Goal: Task Accomplishment & Management: Complete application form

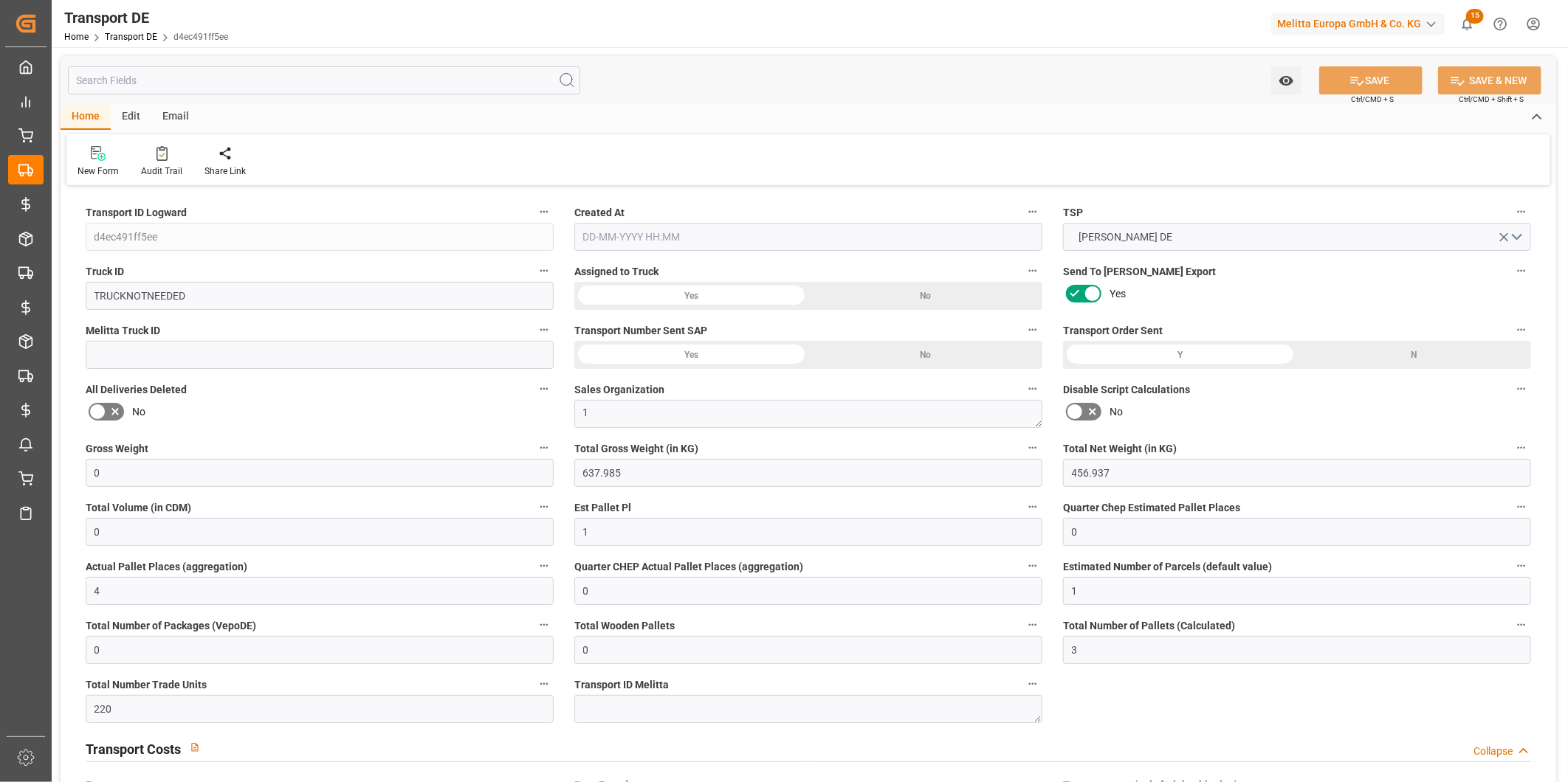
type input "0"
type input "637.985"
type input "456.937"
type input "0"
type input "1"
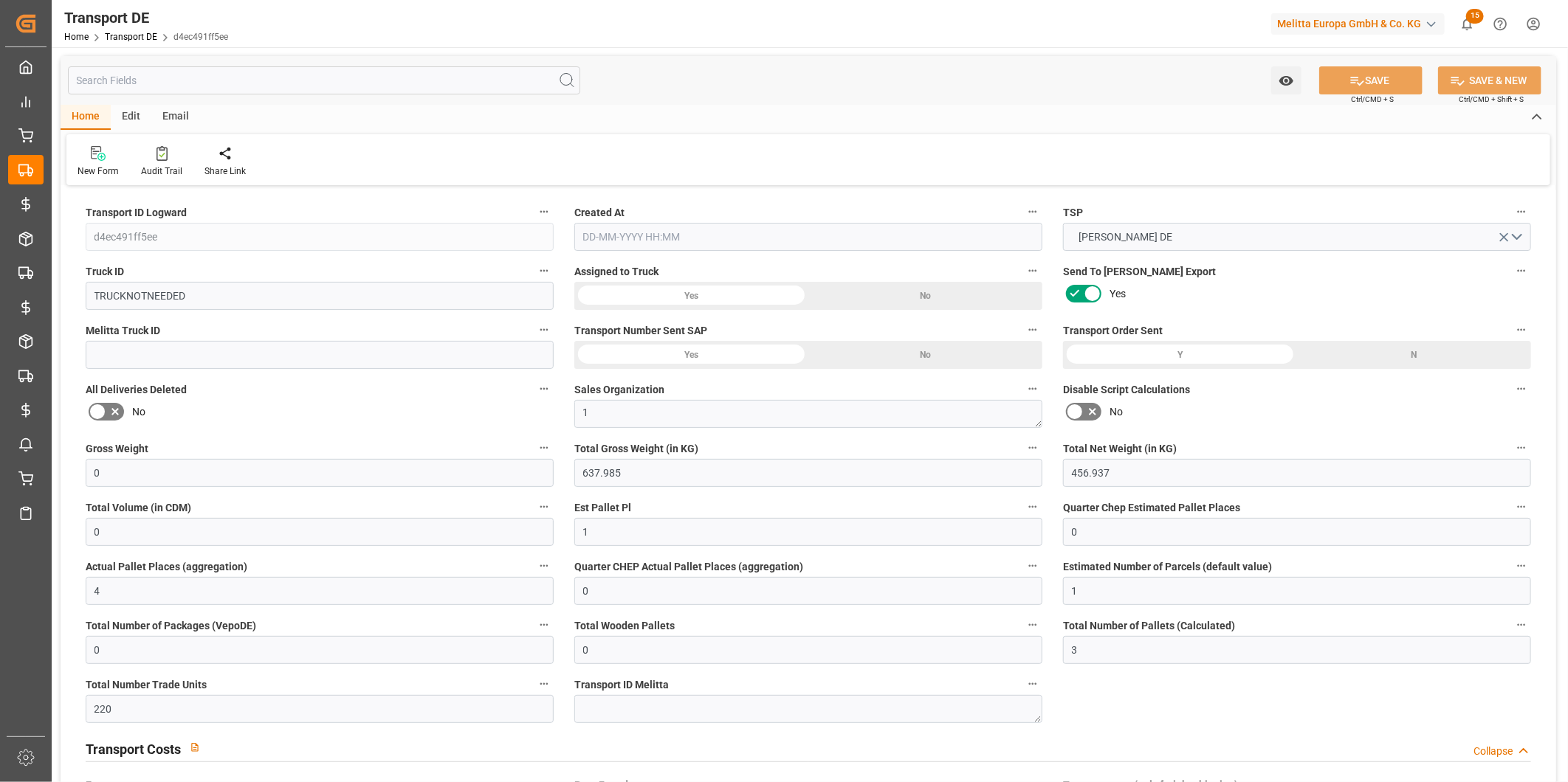
type input "0"
type input "4"
type input "0"
type input "1"
type input "0"
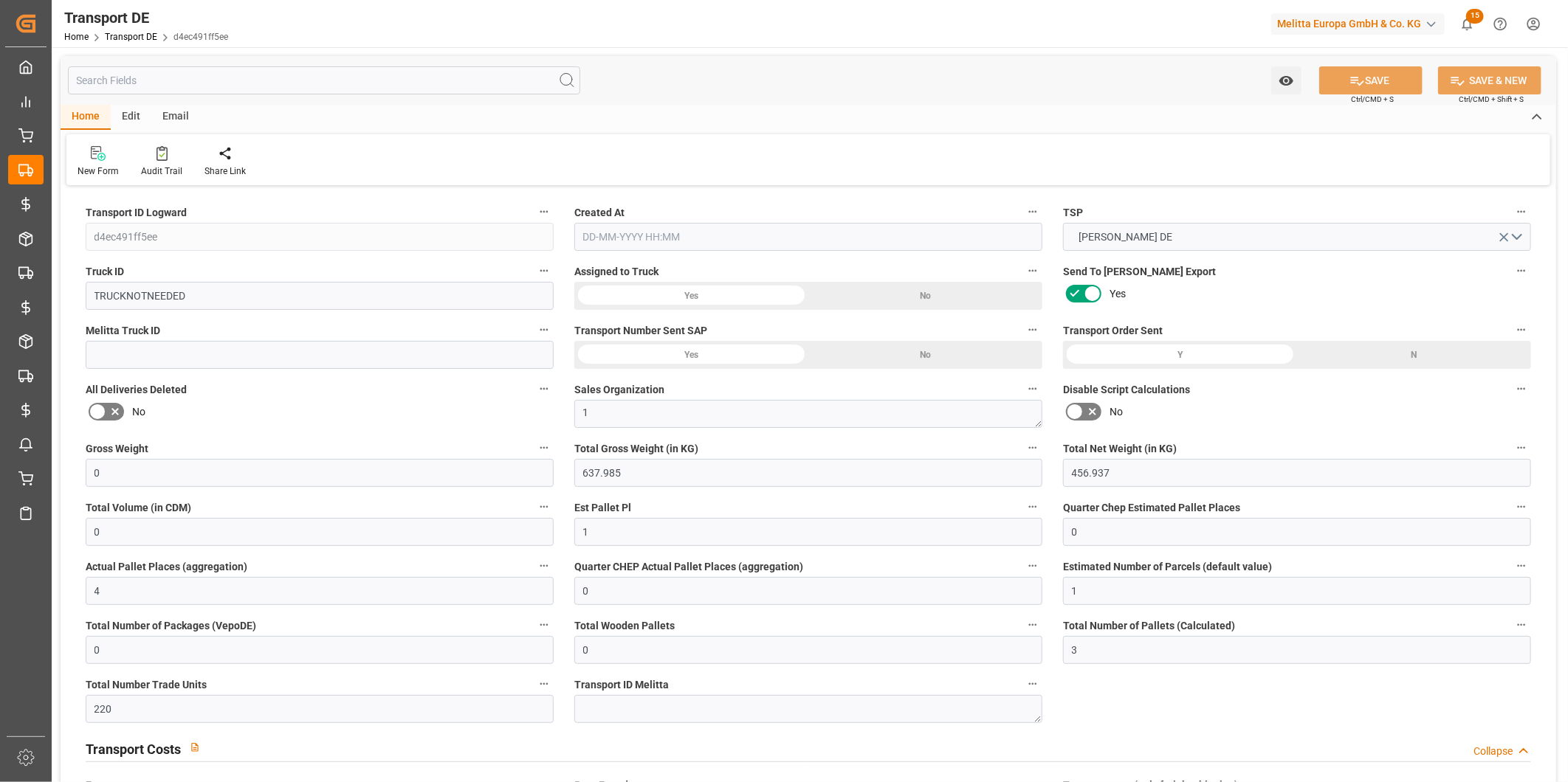
type input "0"
type input "3"
type input "220"
type input "0"
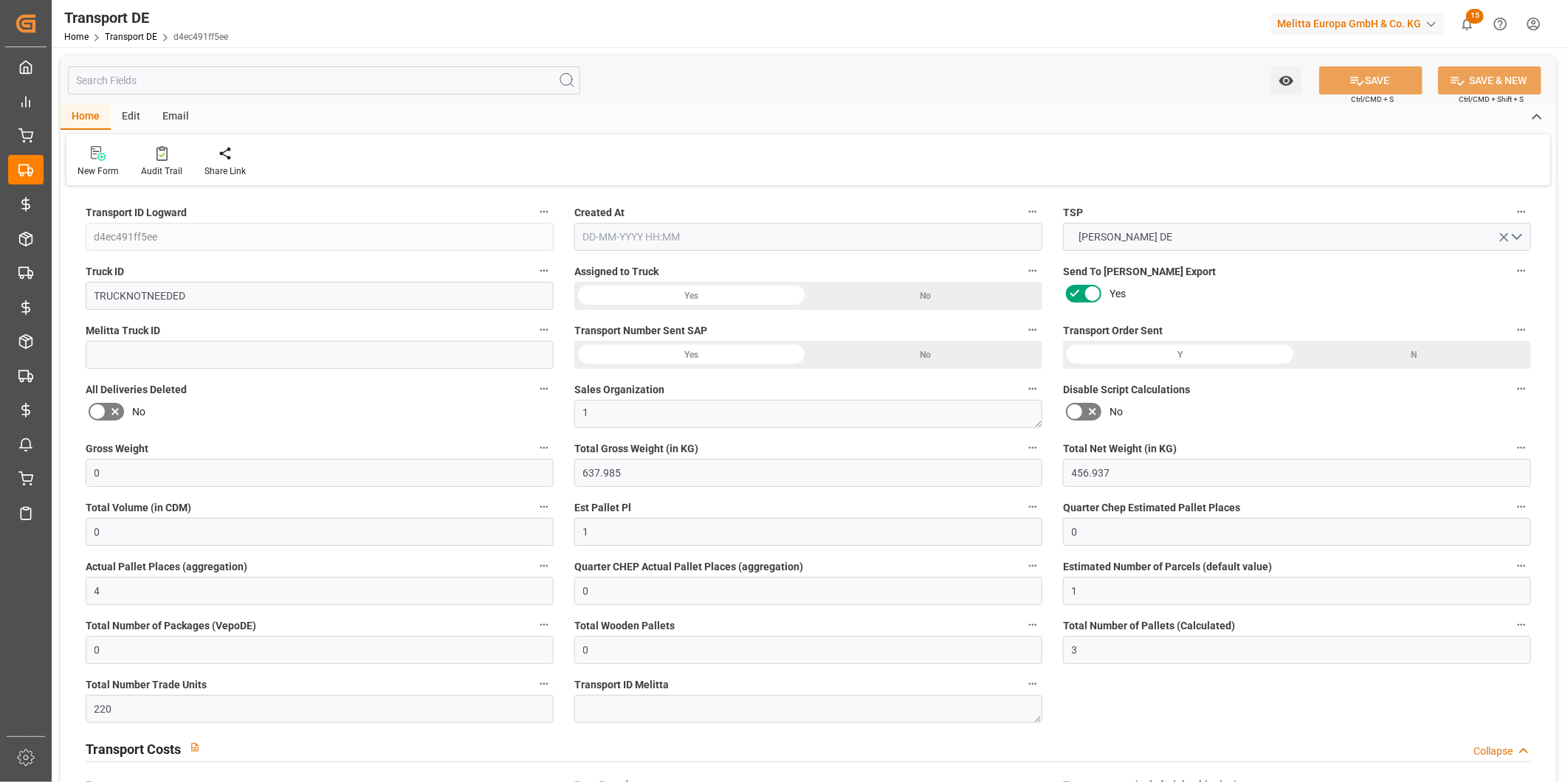
type input "46"
type input "0"
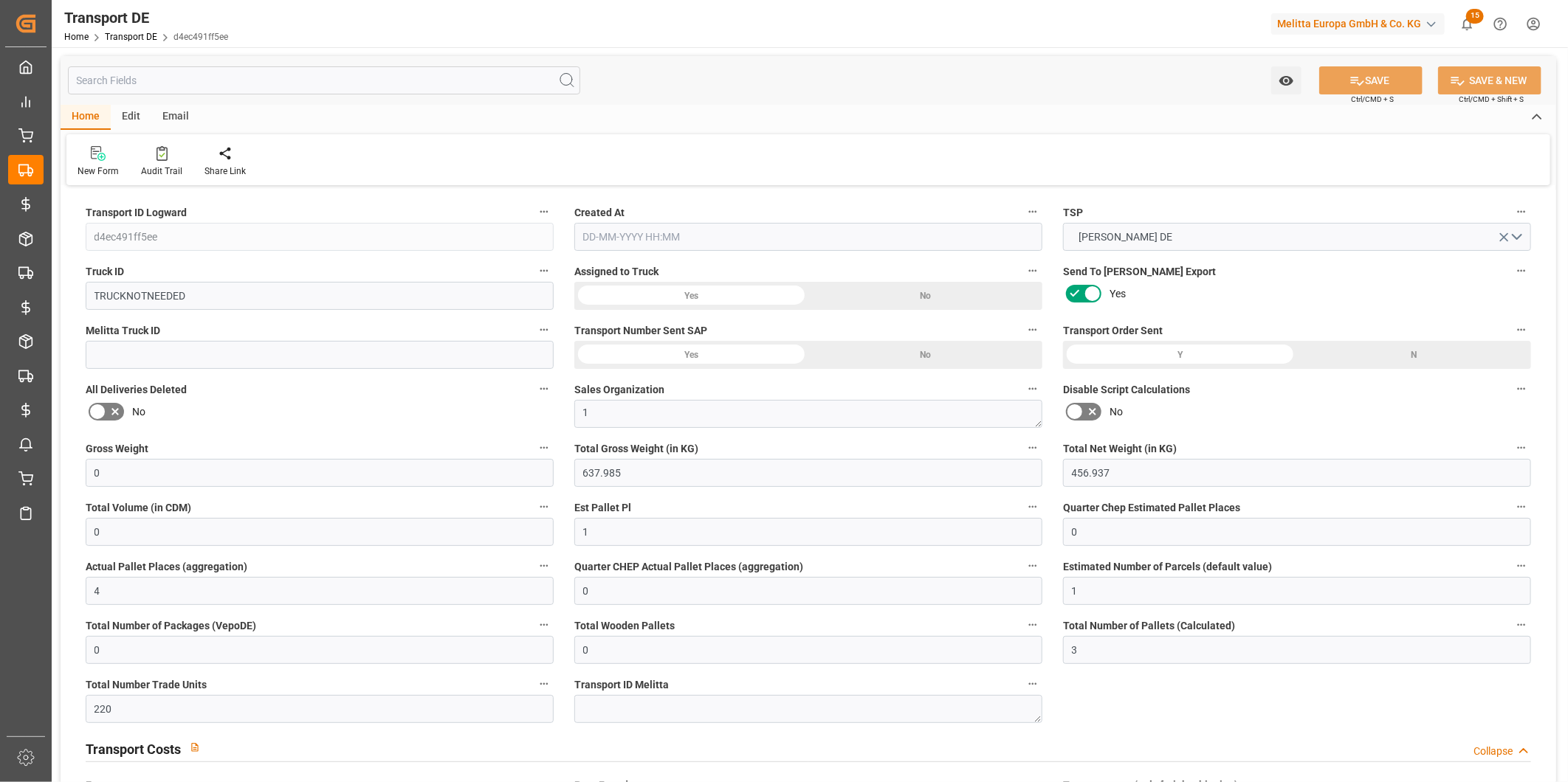
type input "0"
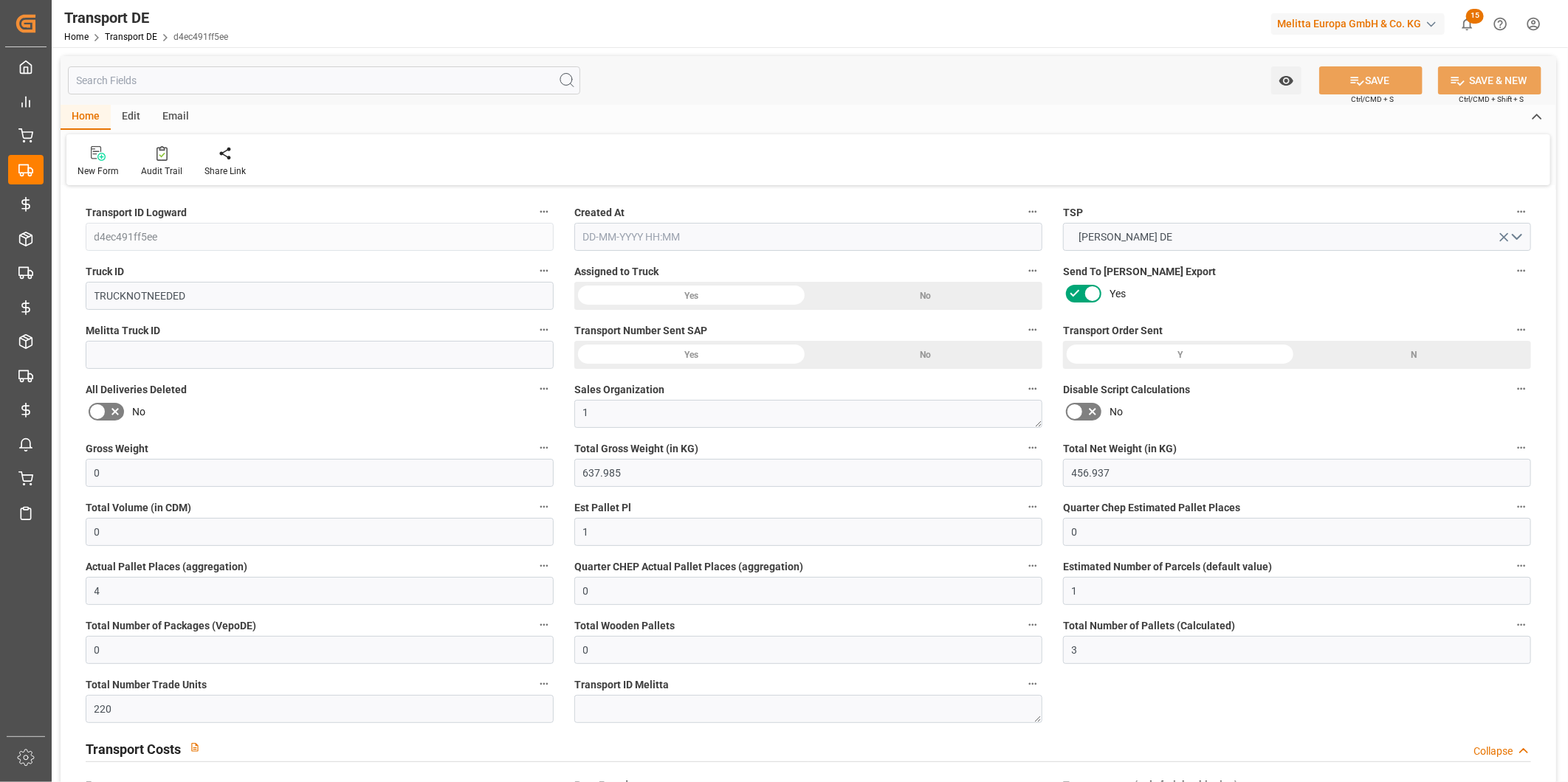
type input "0"
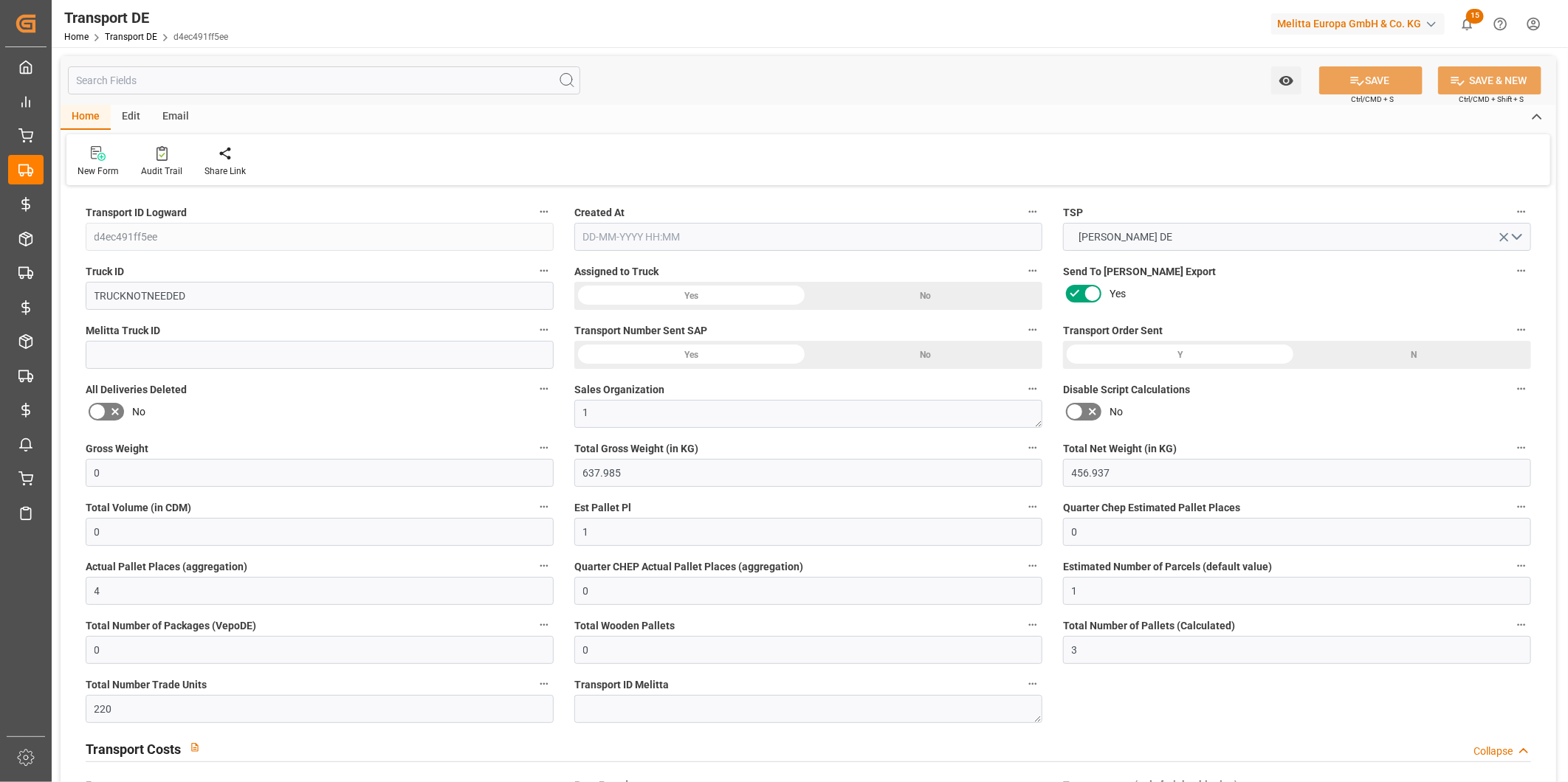
type input "0"
type input "637.985"
type input "2800"
type input "21"
type input "80"
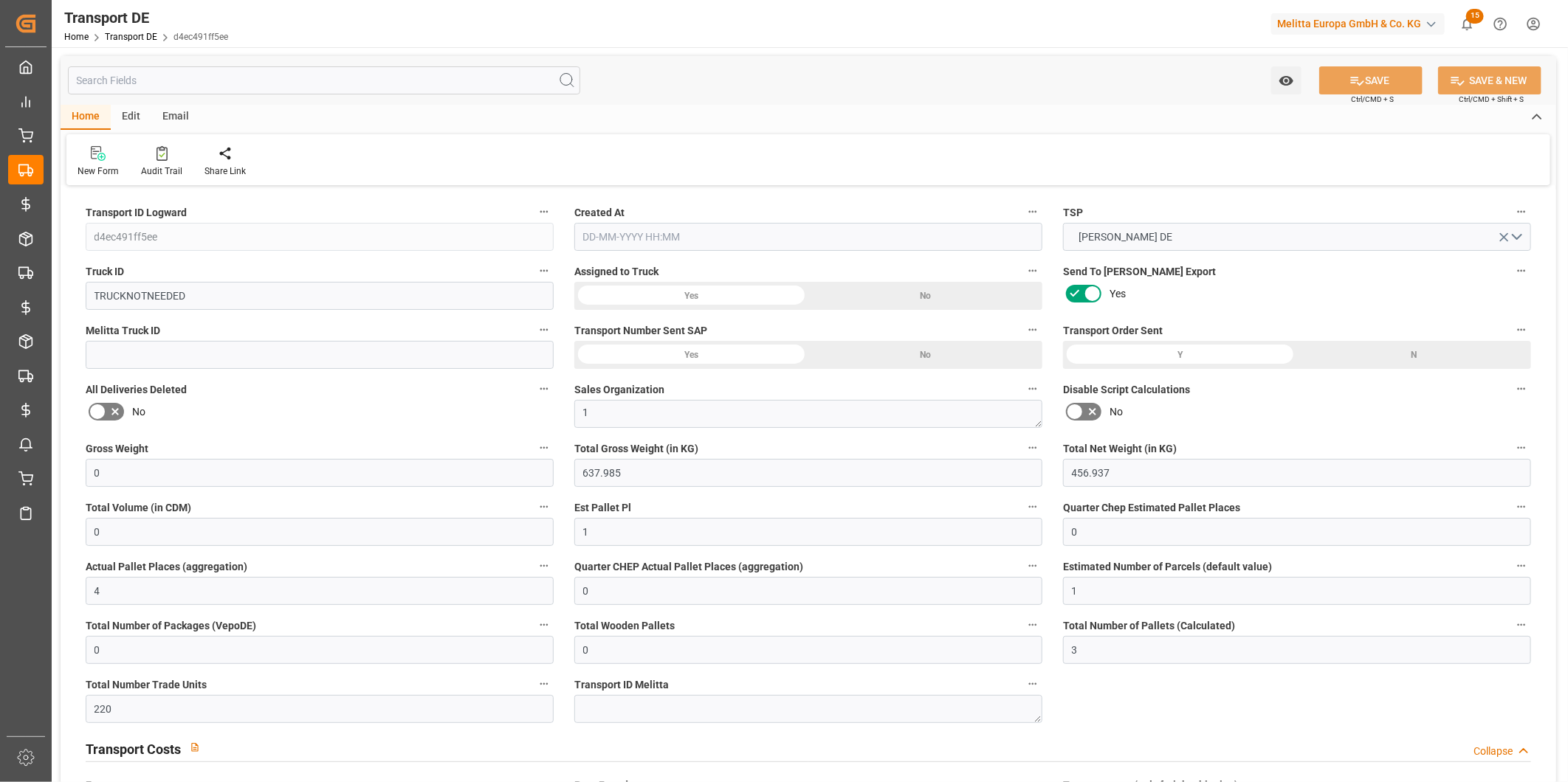
type input "0"
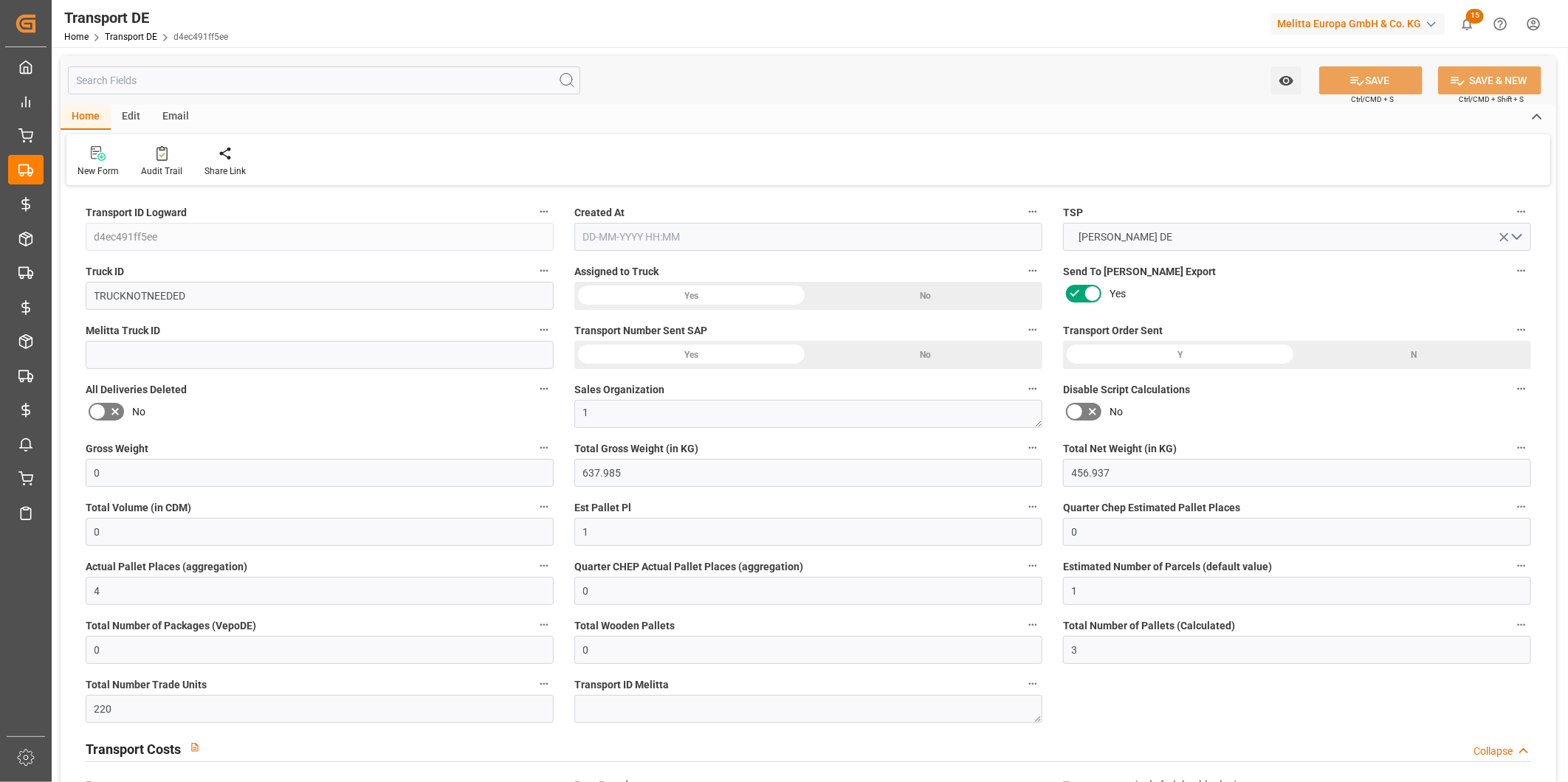
type input "0"
type input "1"
type input "0"
type input "324"
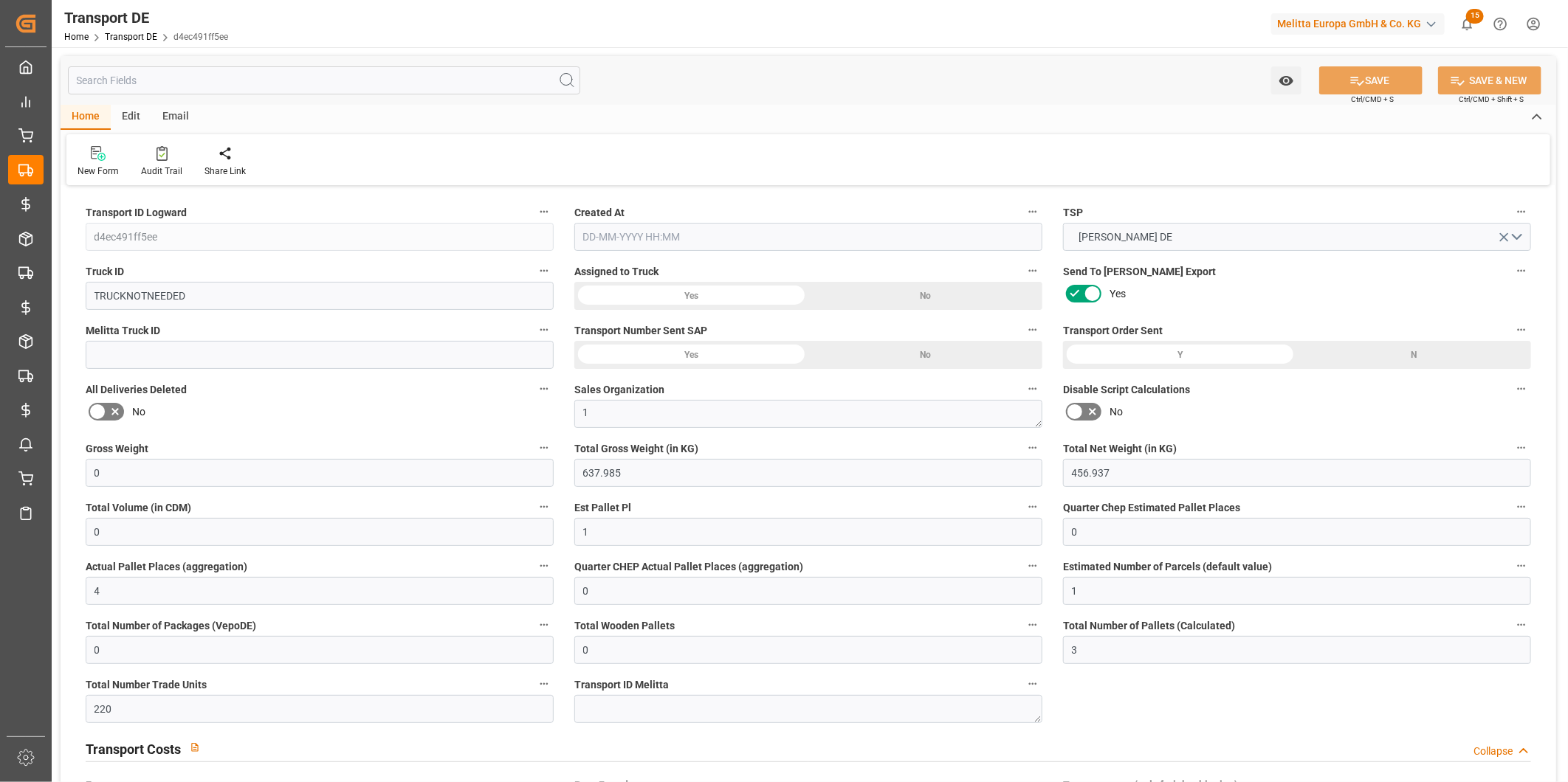
type input "0"
type input "[DATE] 07:29"
type input "[DATE]"
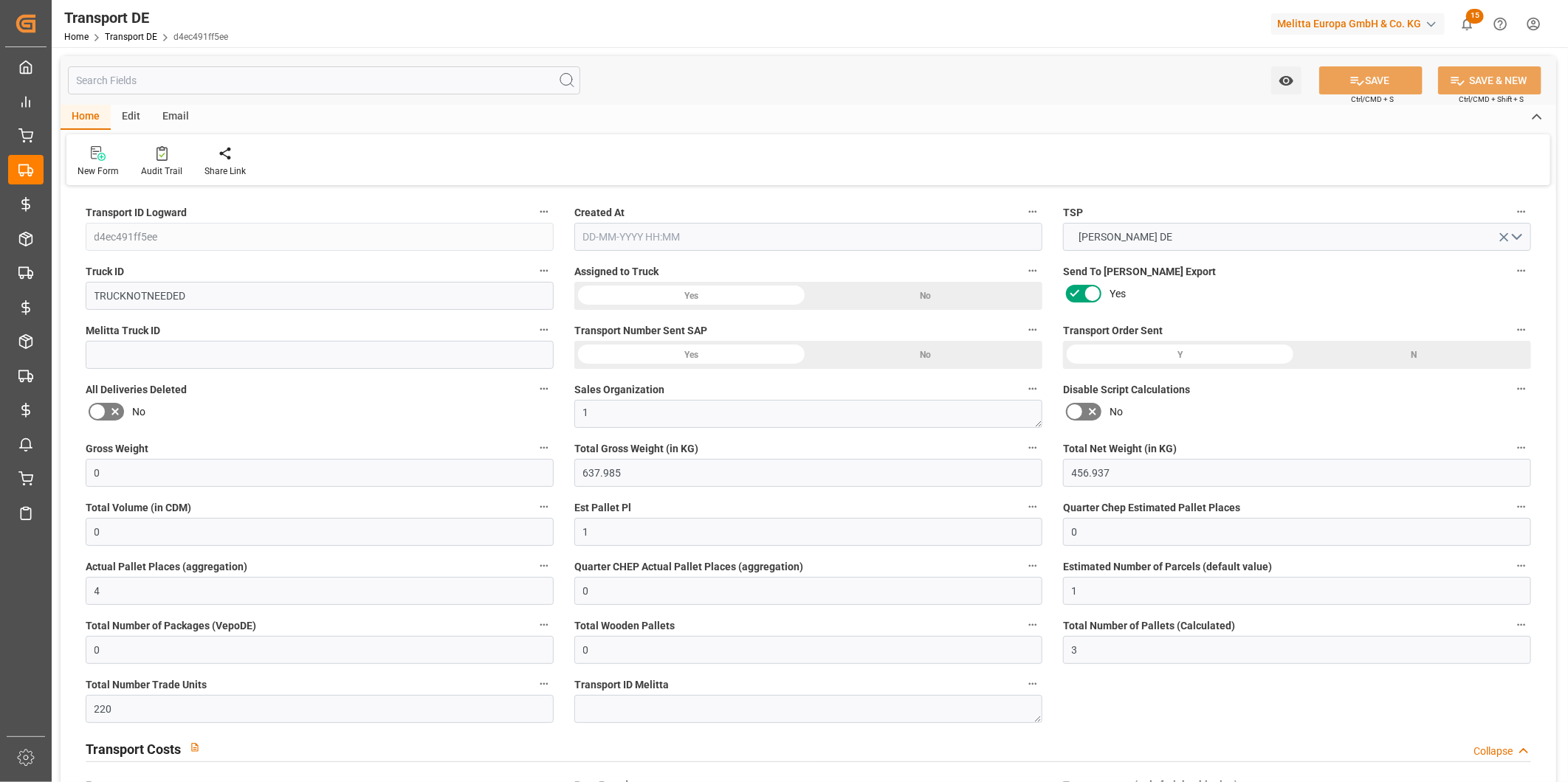
type input "[DATE]"
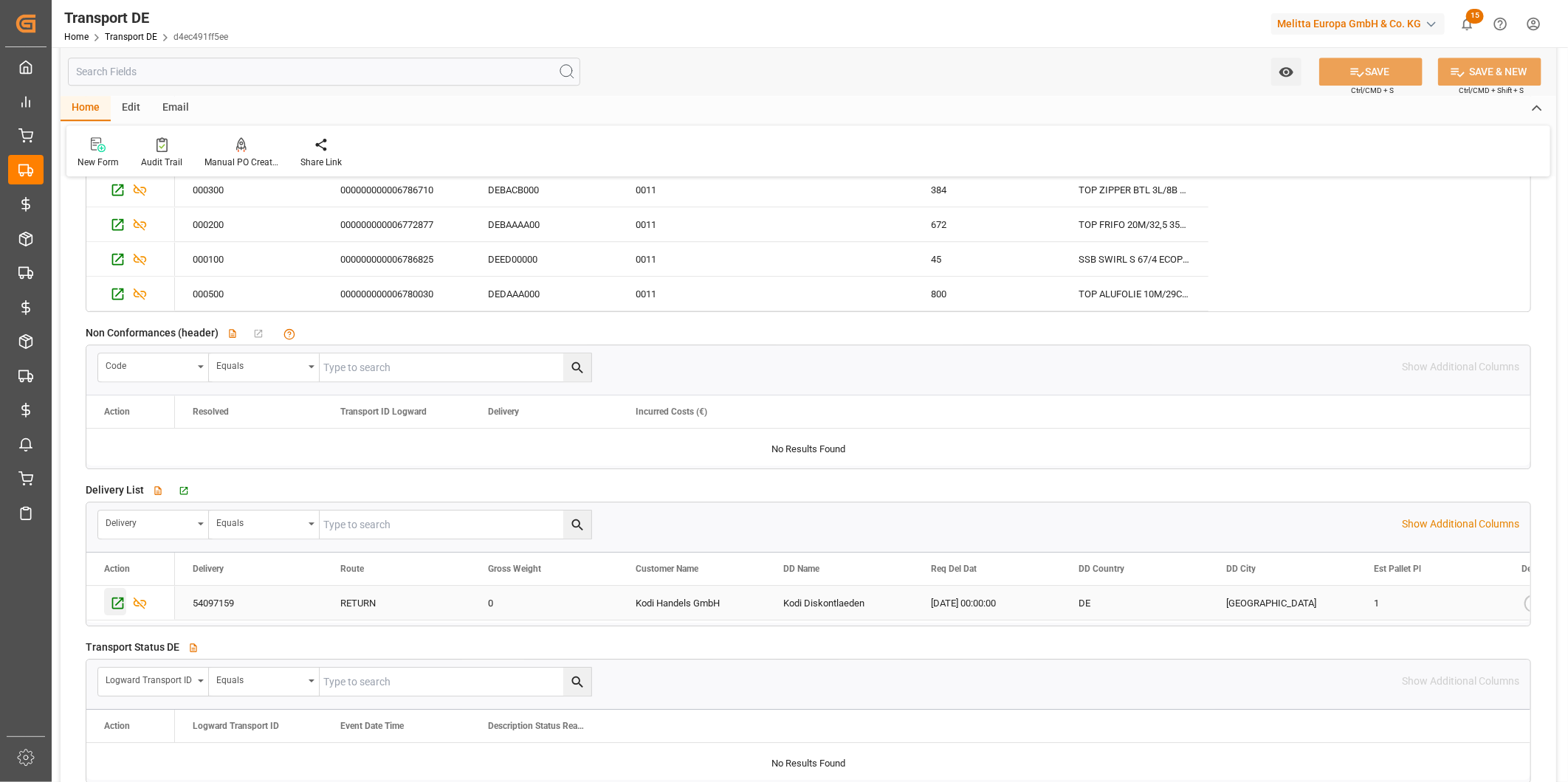
scroll to position [2624, 0]
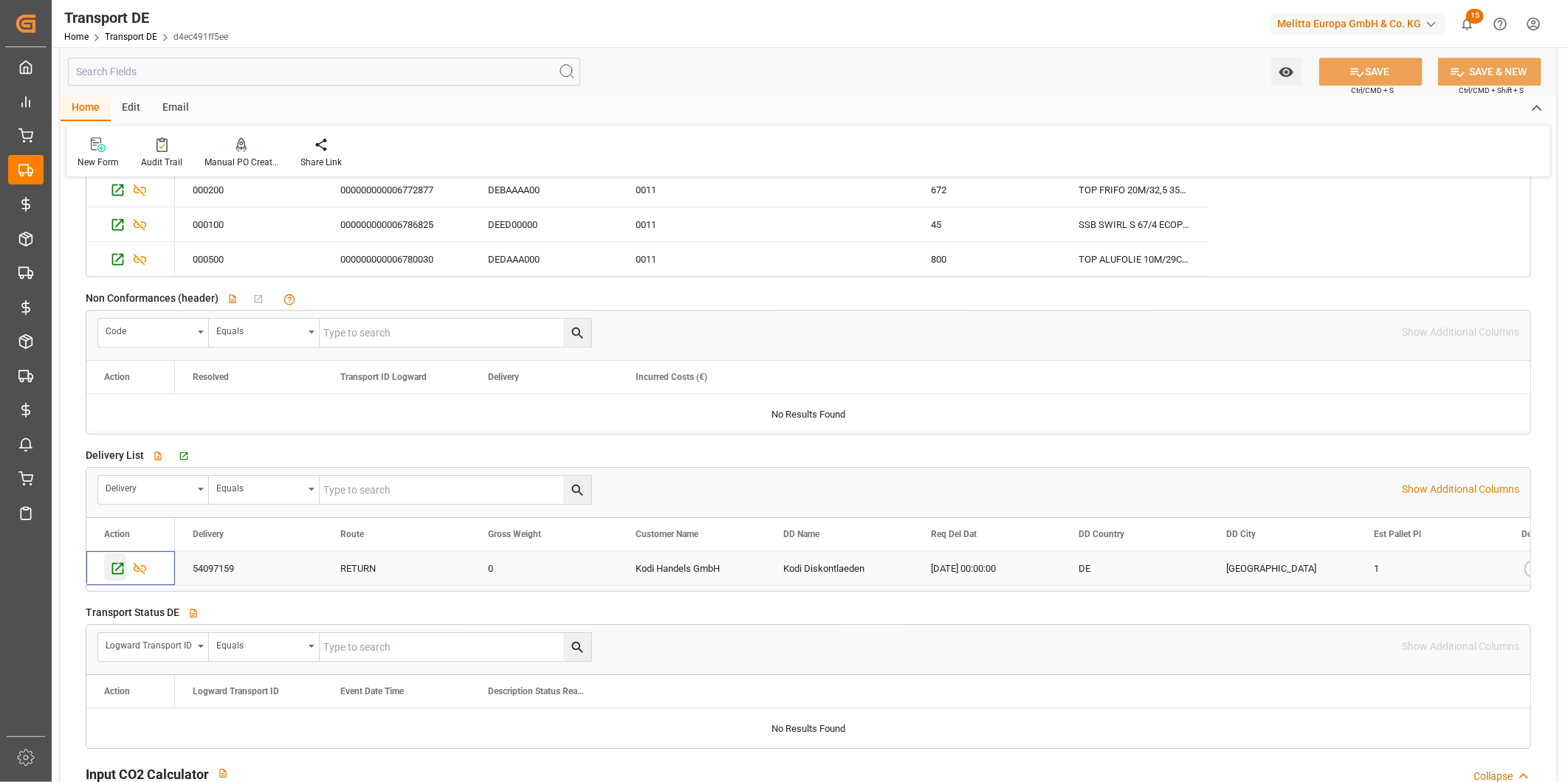
click at [108, 572] on div "Press SPACE to select this row." at bounding box center [115, 568] width 23 height 28
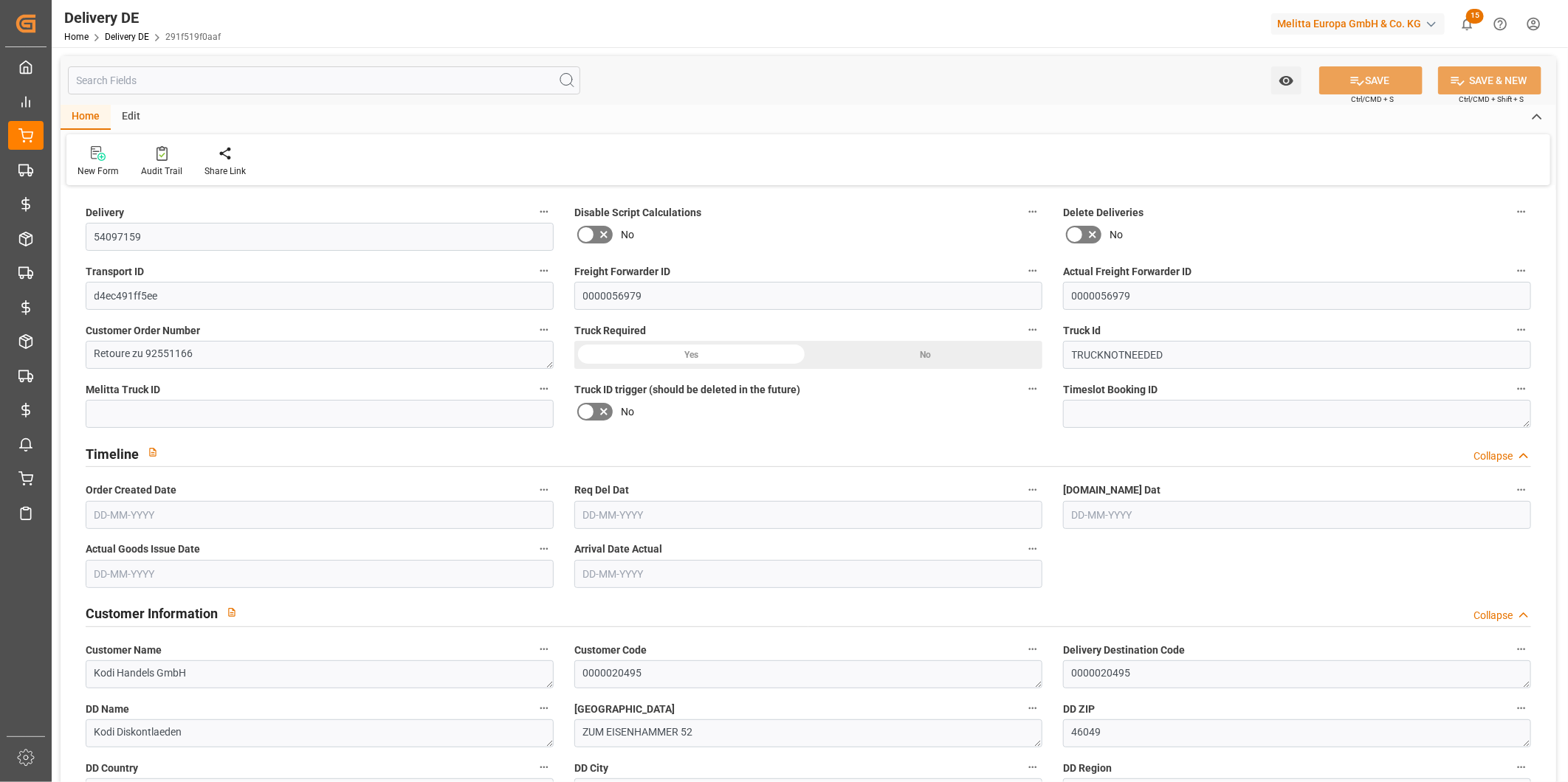
type input "0"
type input "1"
type input "4"
type input "456.937"
type input "0"
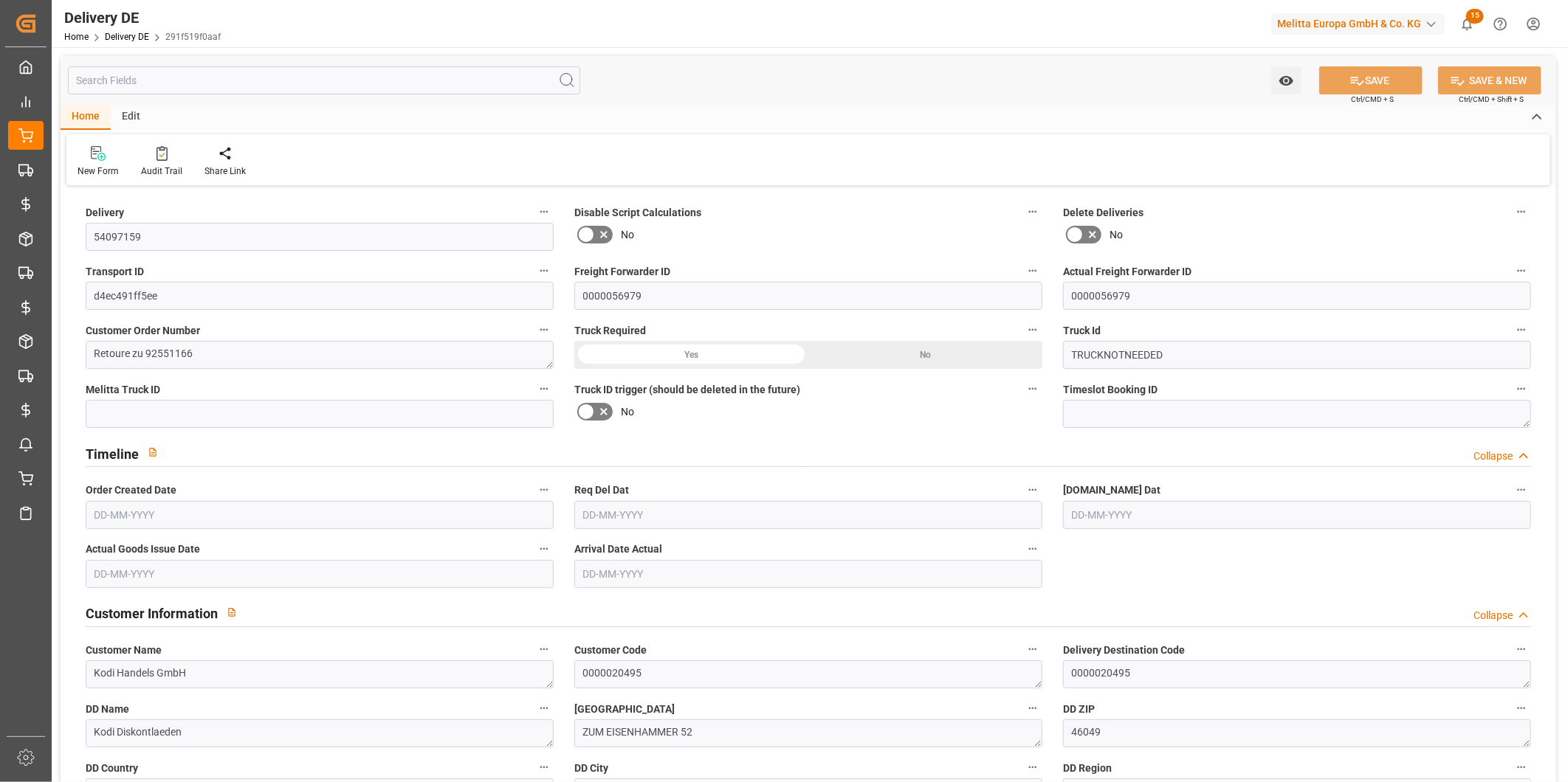
type input "0"
type input "[DATE]"
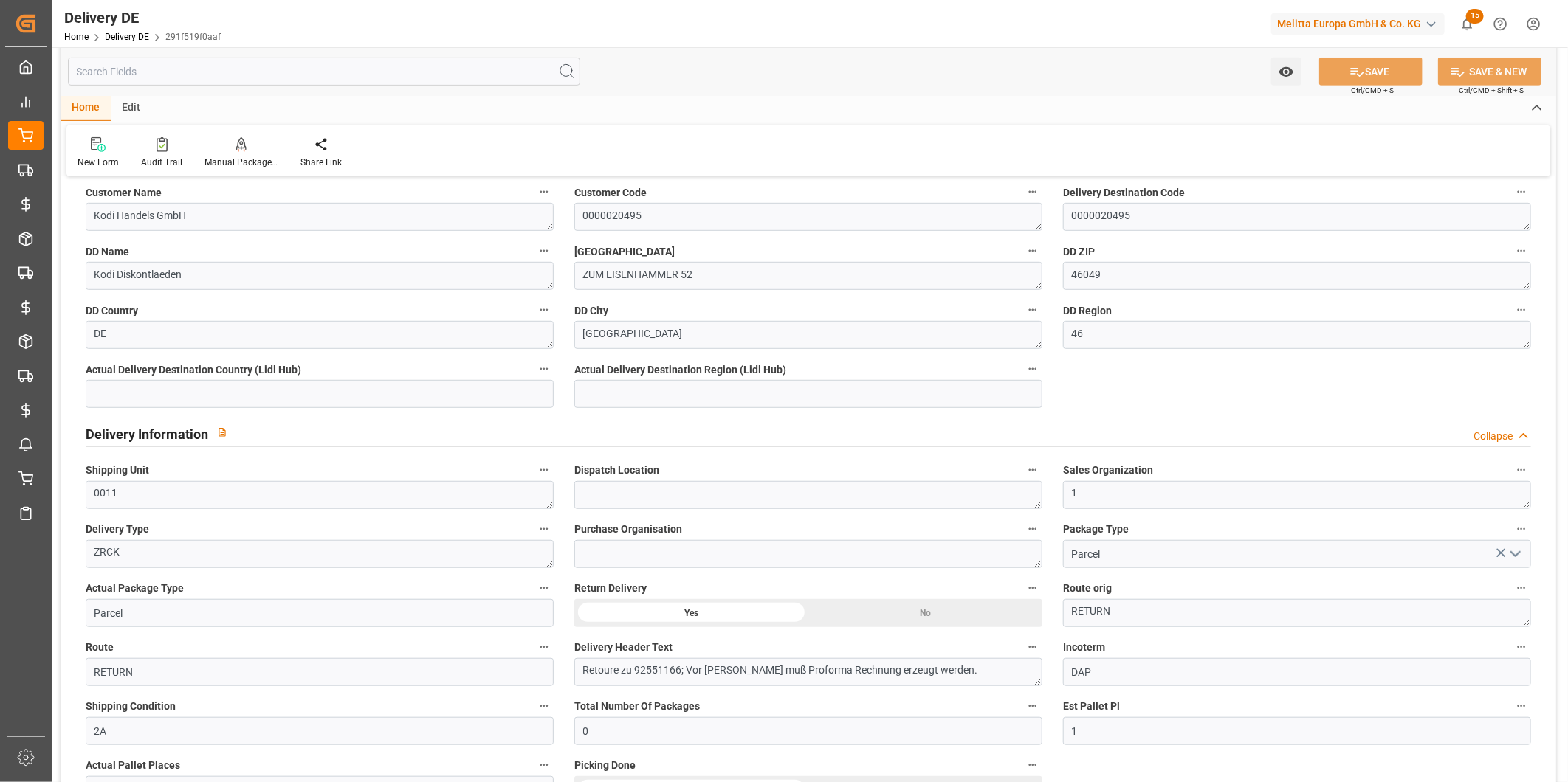
scroll to position [491, 0]
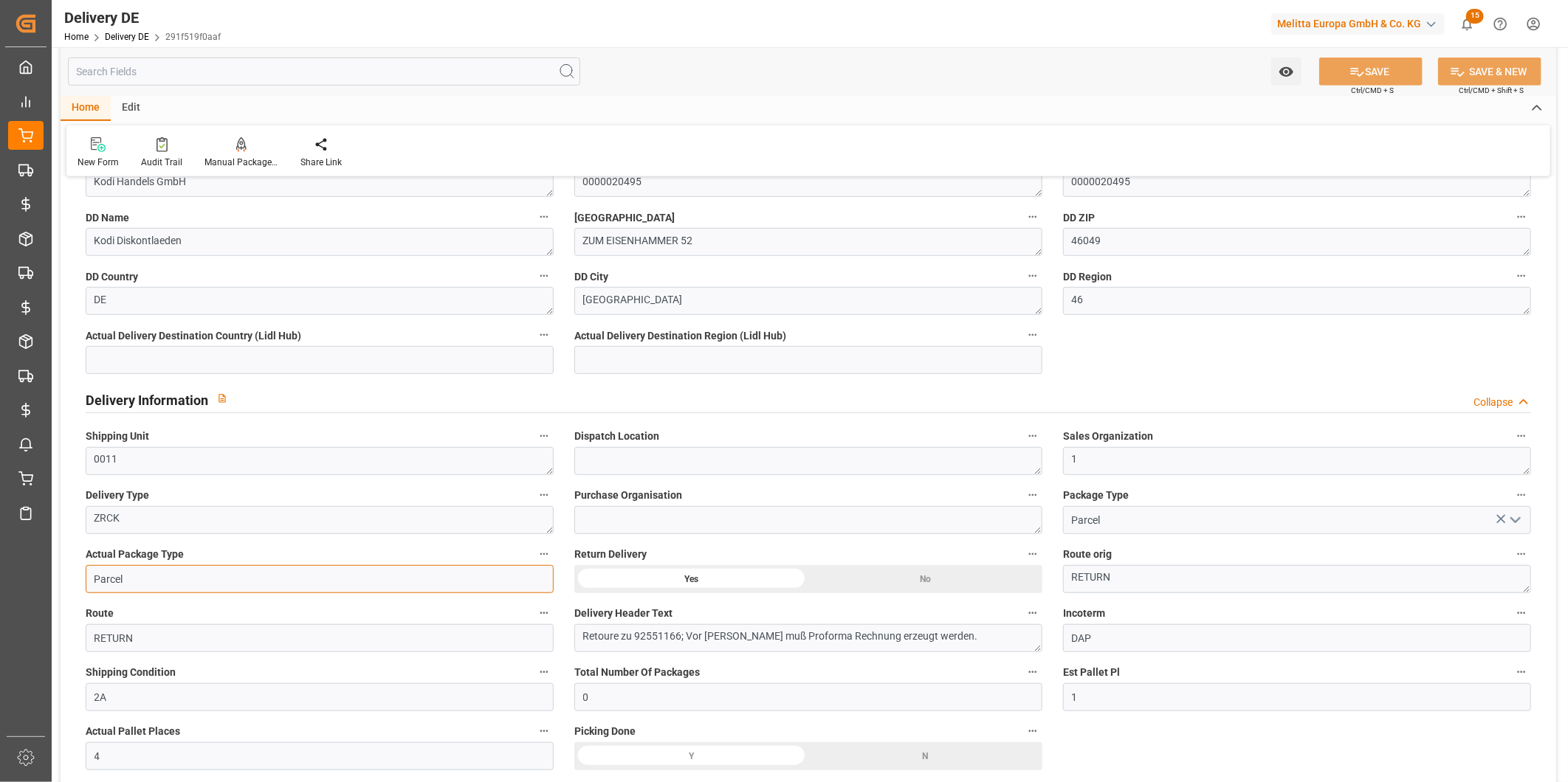
drag, startPoint x: 177, startPoint y: 577, endPoint x: 202, endPoint y: 577, distance: 25.0
click at [202, 577] on input "Parcel" at bounding box center [319, 580] width 468 height 28
type input "Pallet"
click at [1377, 76] on button "SAVE" at bounding box center [1371, 72] width 103 height 28
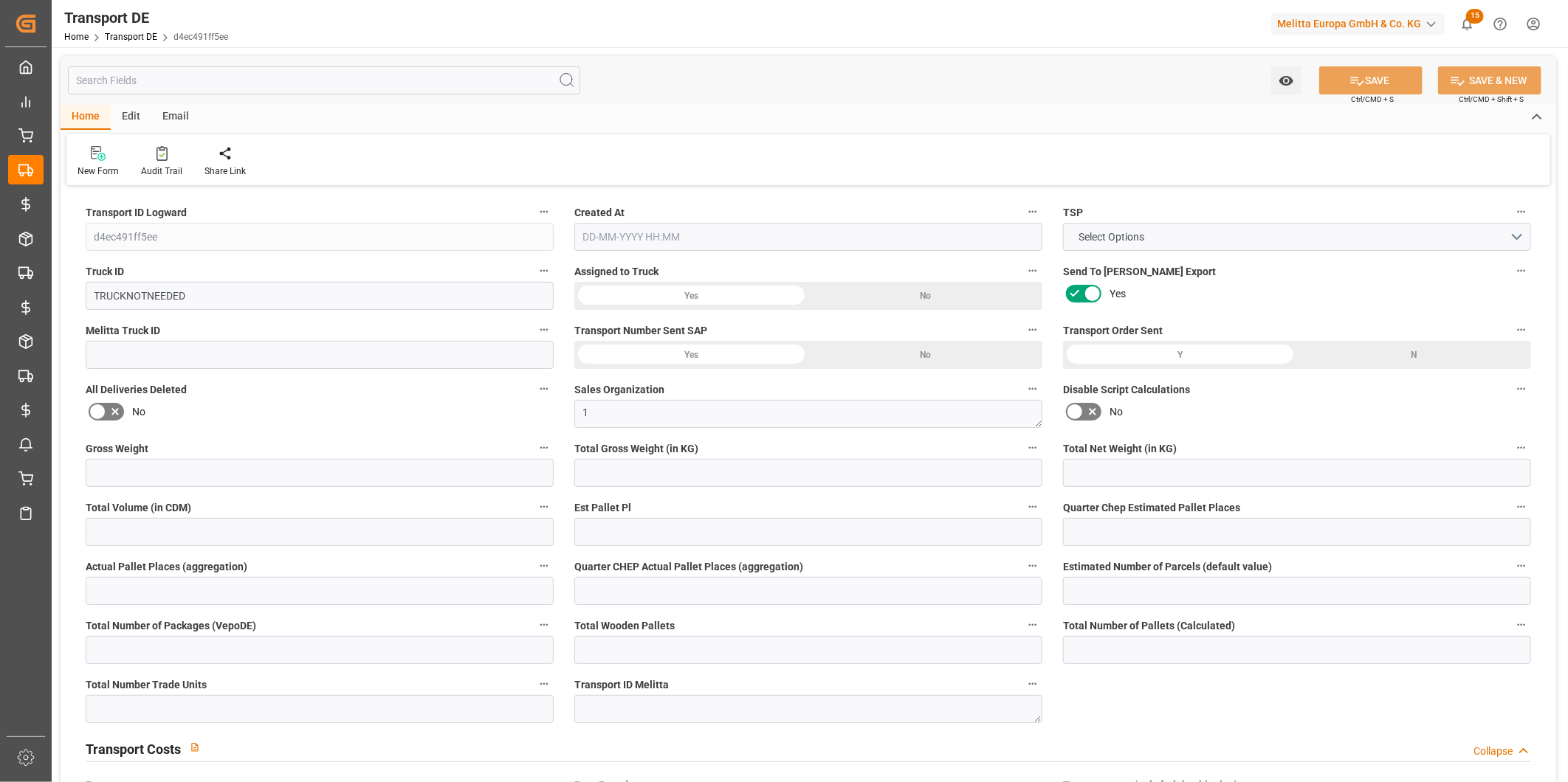
type input "0"
type input "637.985"
type input "456.937"
type input "0"
type input "1"
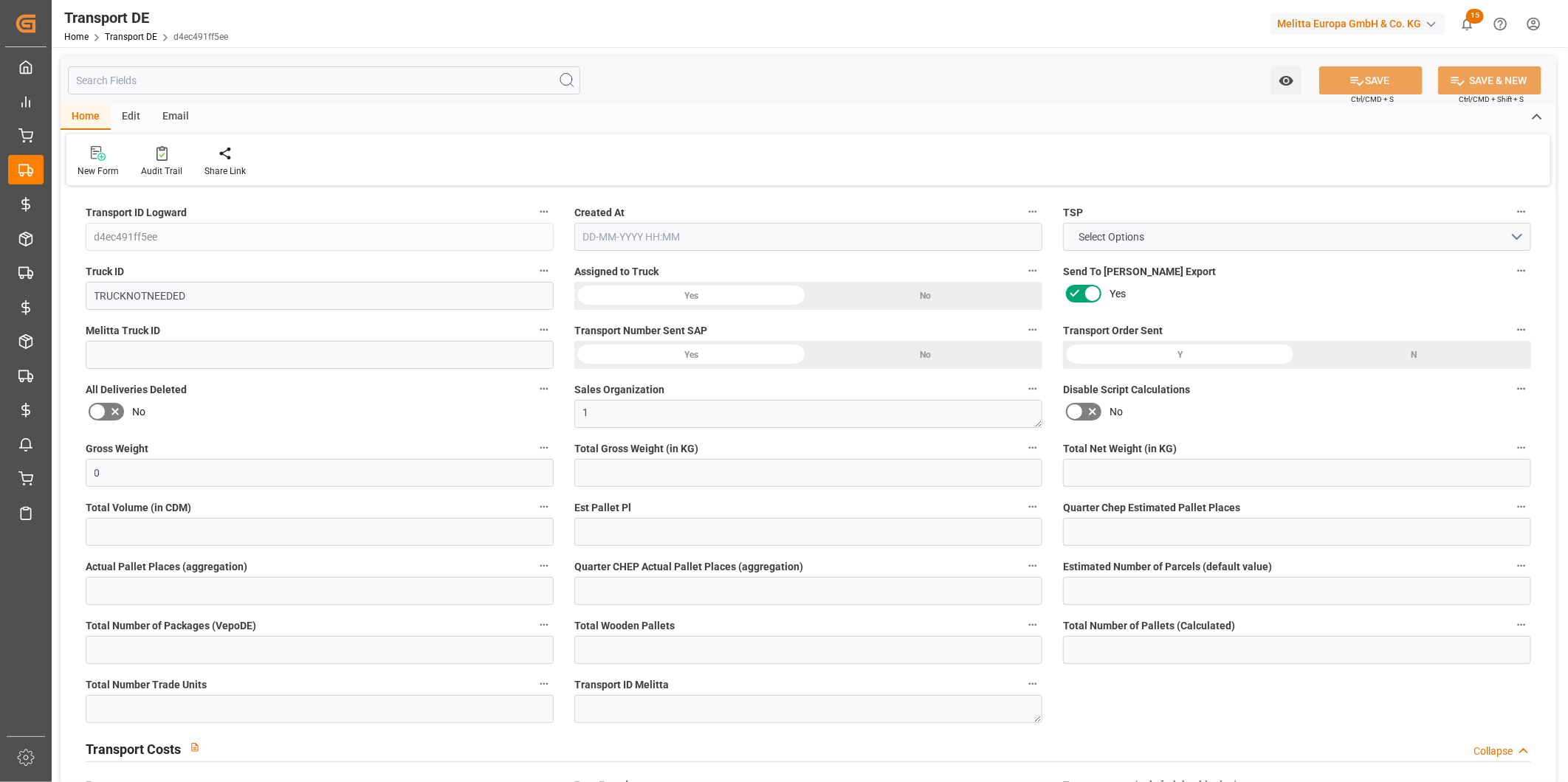
type input "0"
type input "4"
type input "0"
type input "1"
type input "0"
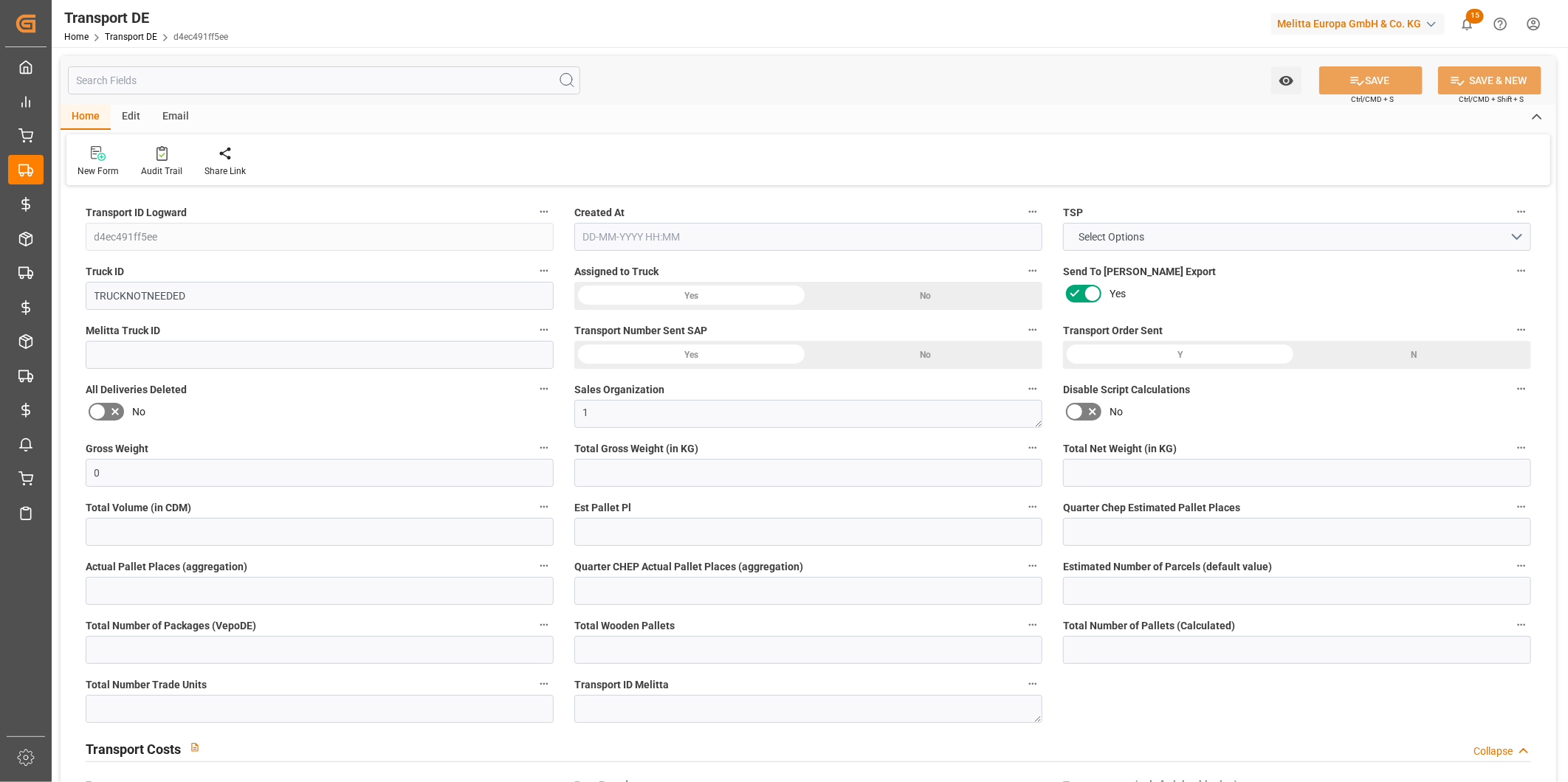
type input "0"
type input "3"
type input "220"
type input "0"
type input "150.02"
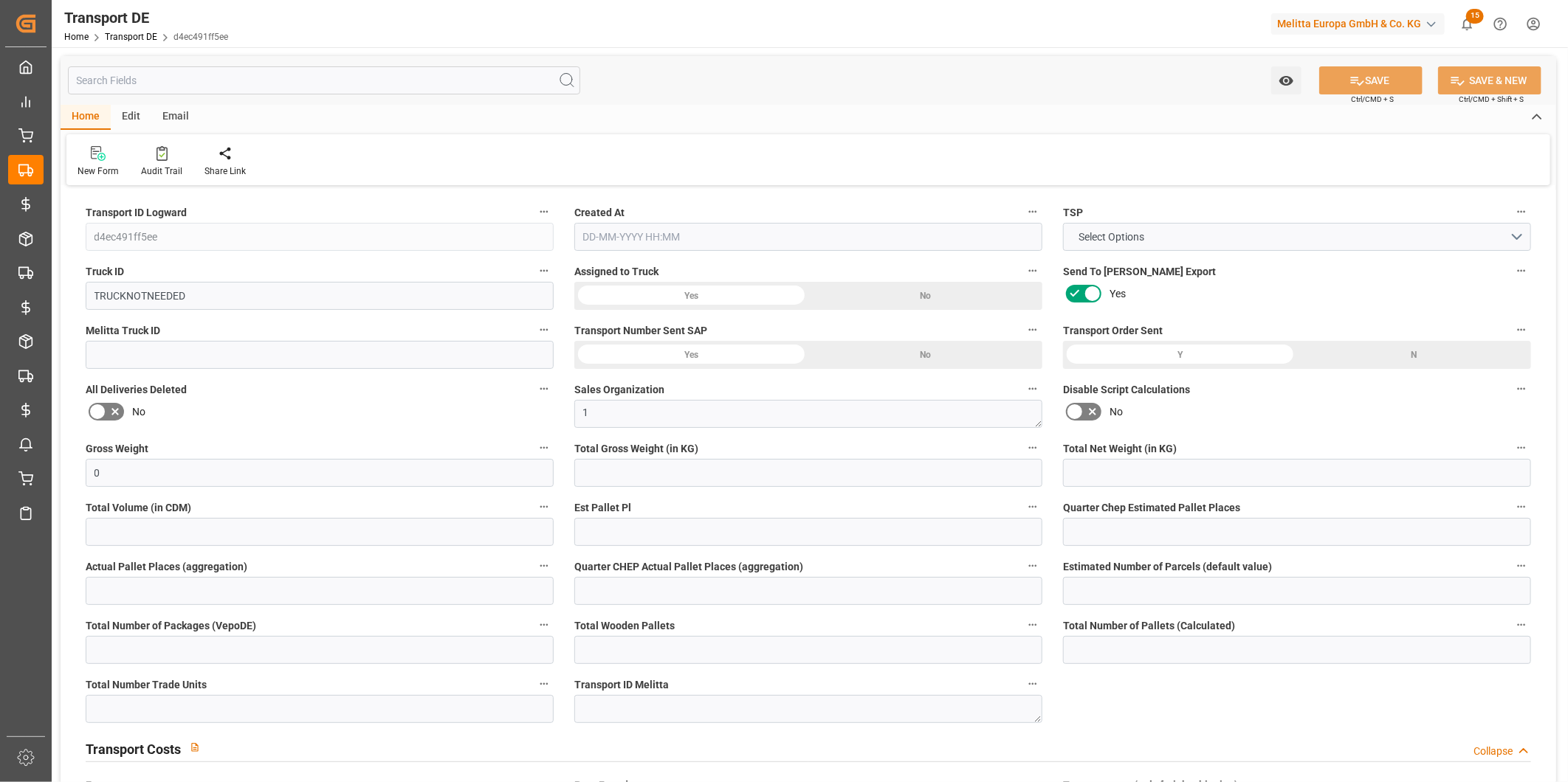
type input "150.02"
type input "46"
type input "0"
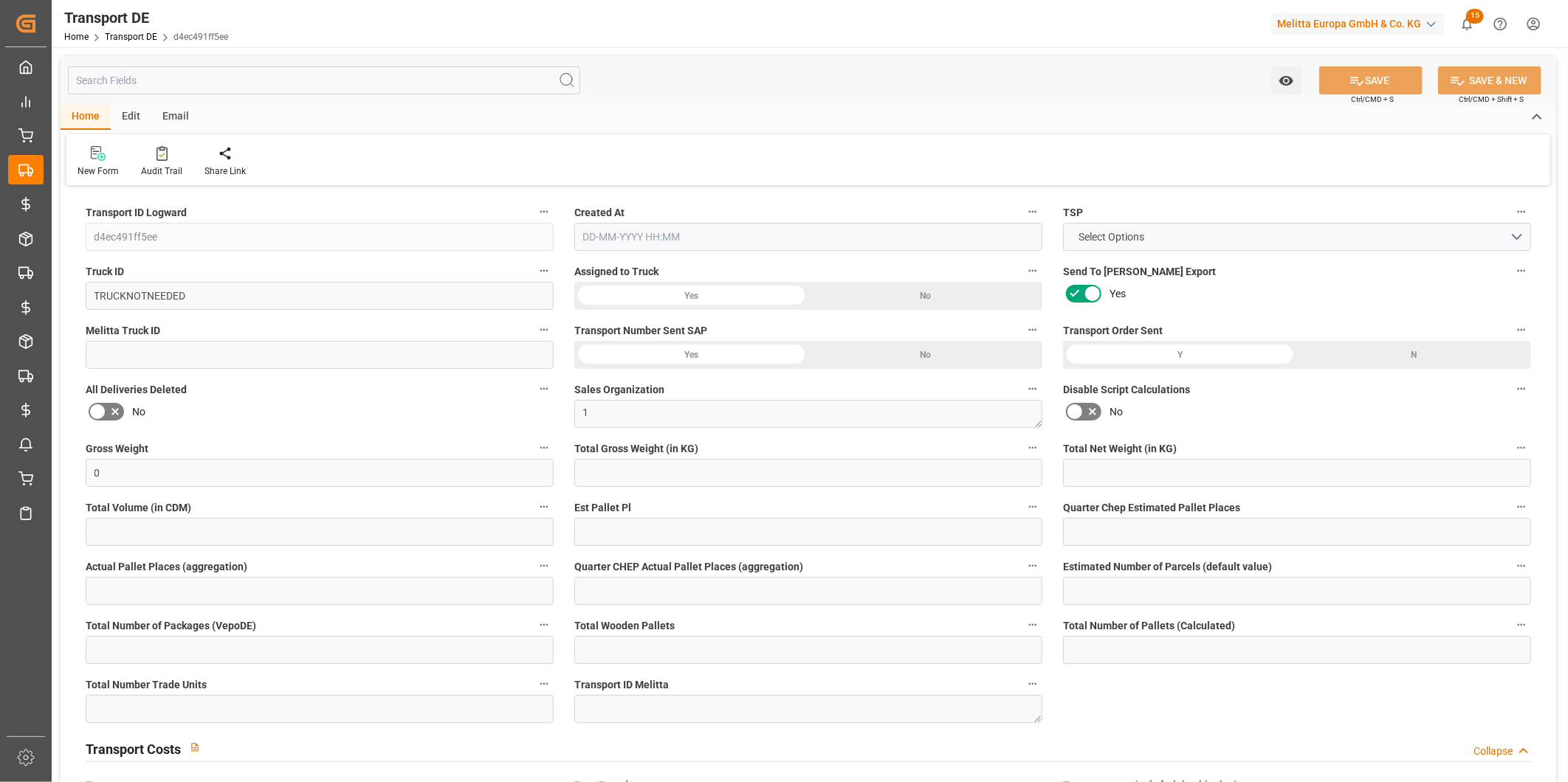
type input "0"
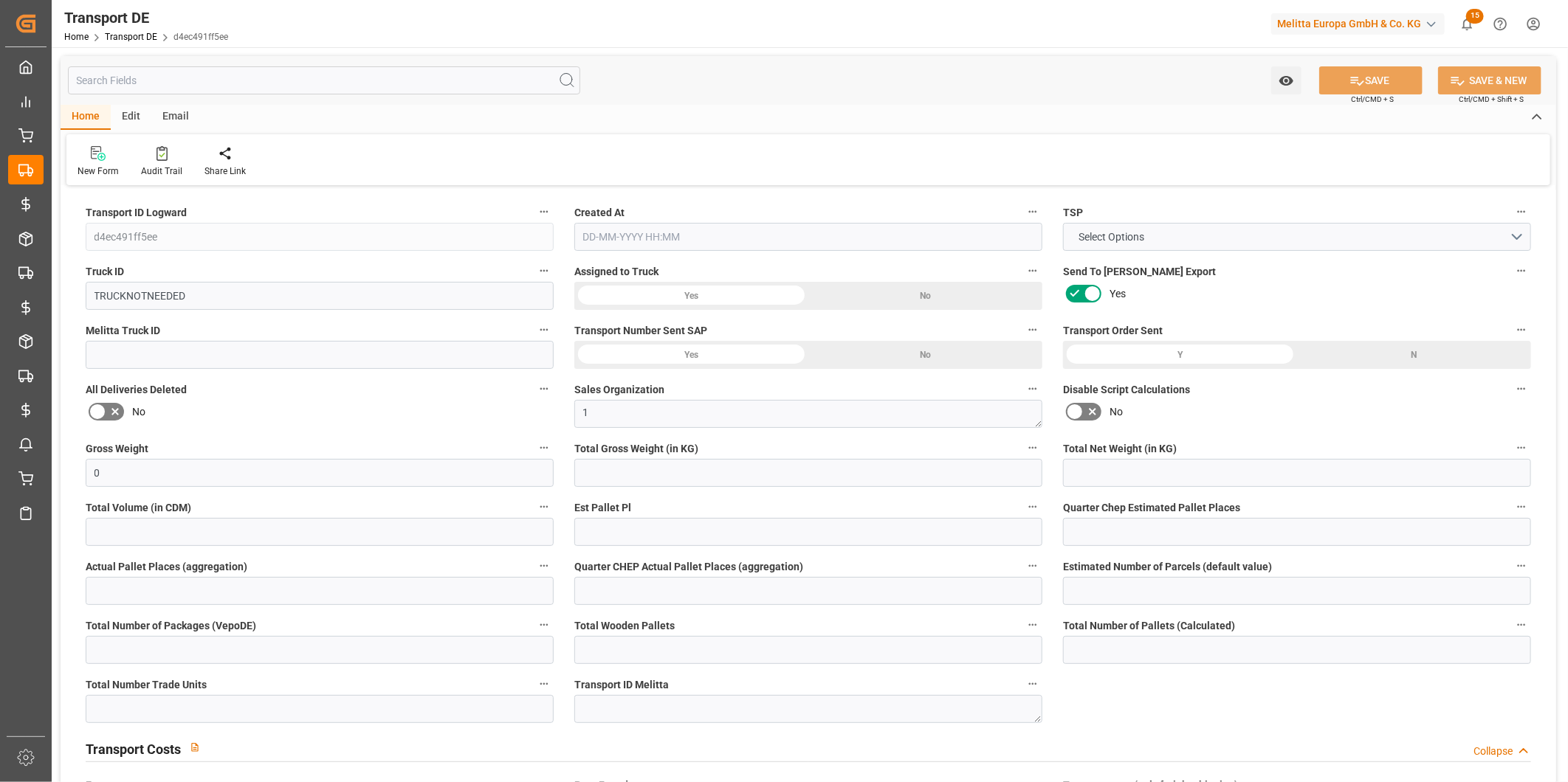
type input "0"
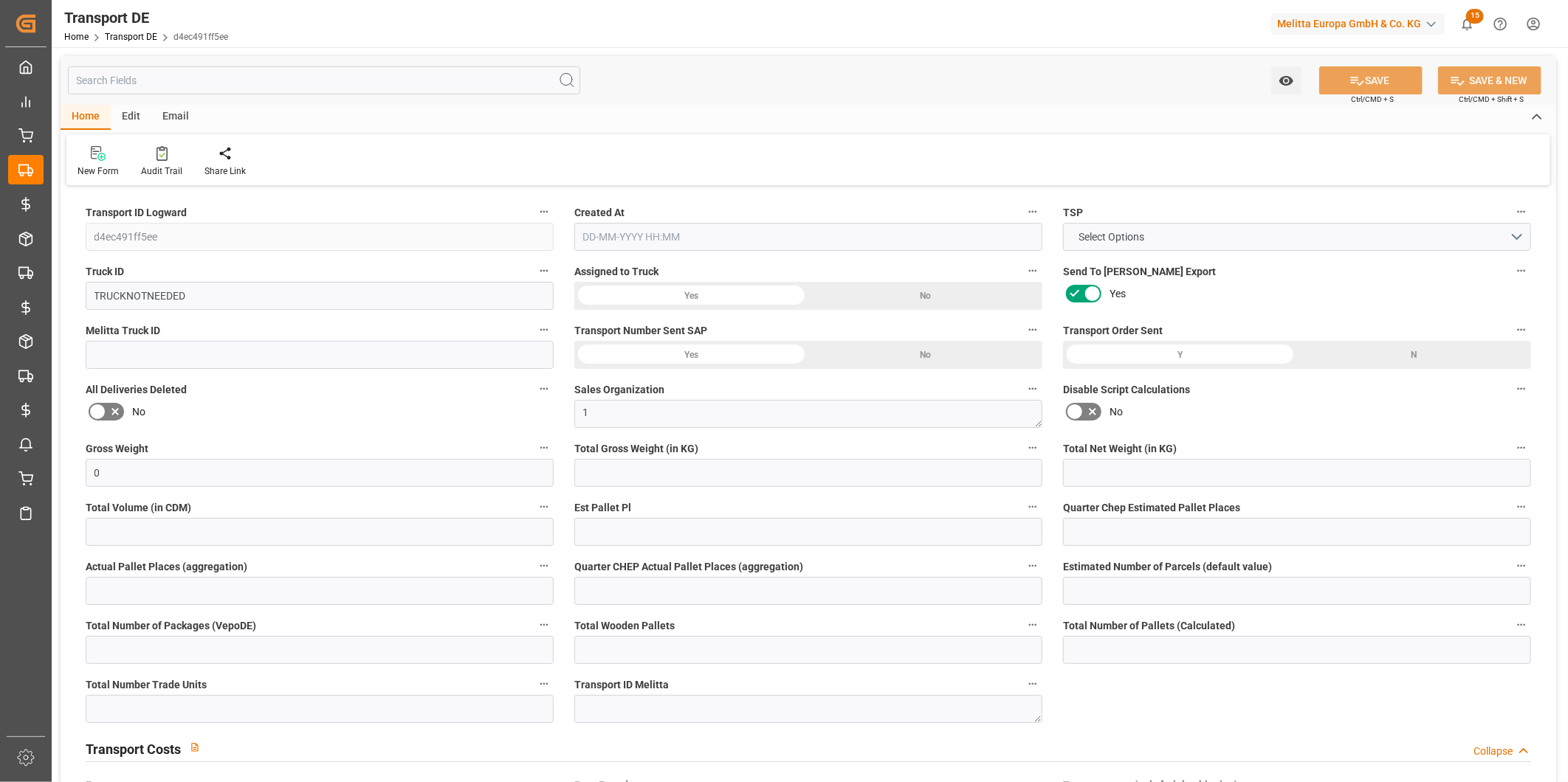
type input "0"
type input "637.985"
type input "2800"
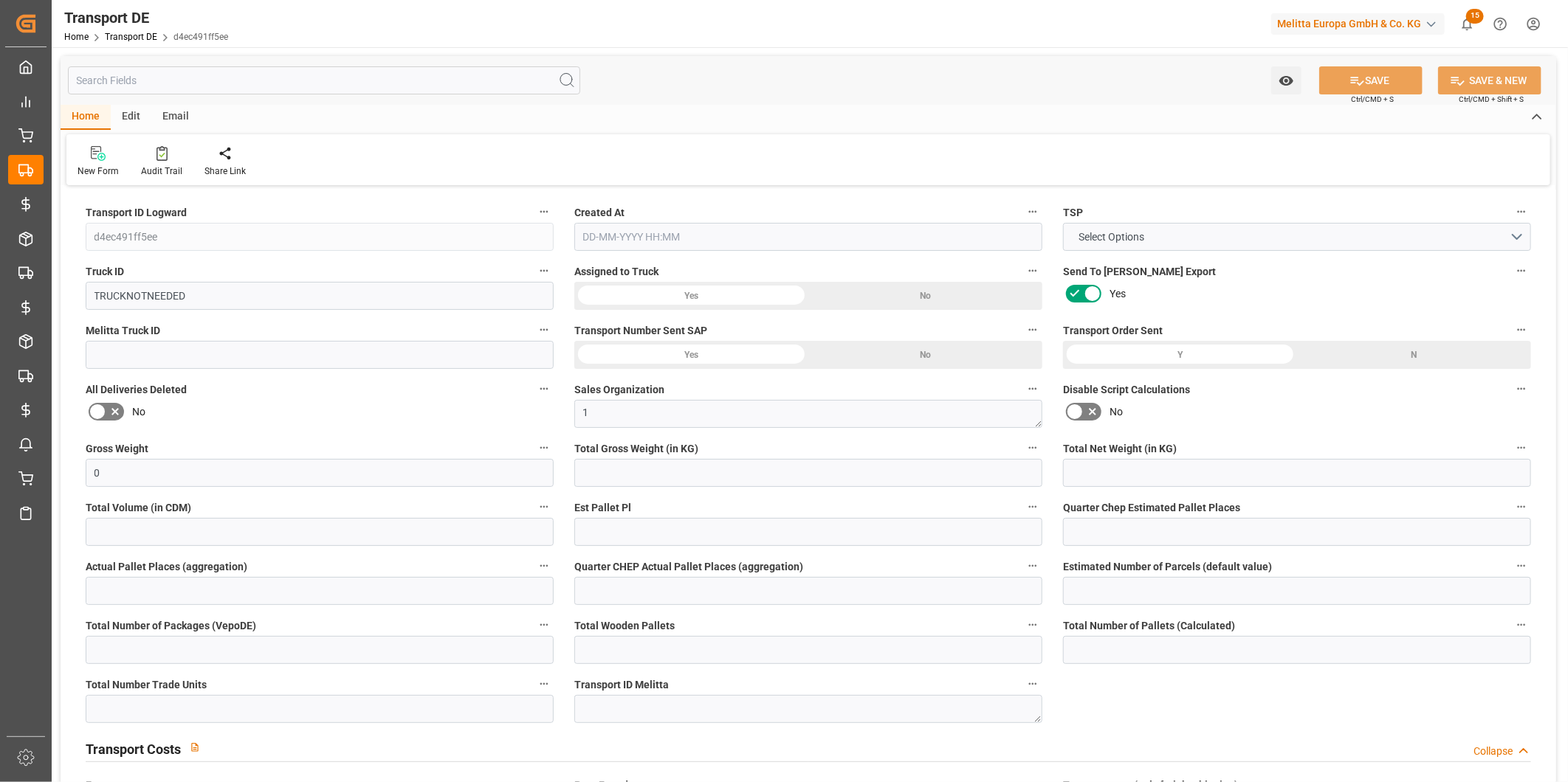
type input "21"
type input "80"
type input "0"
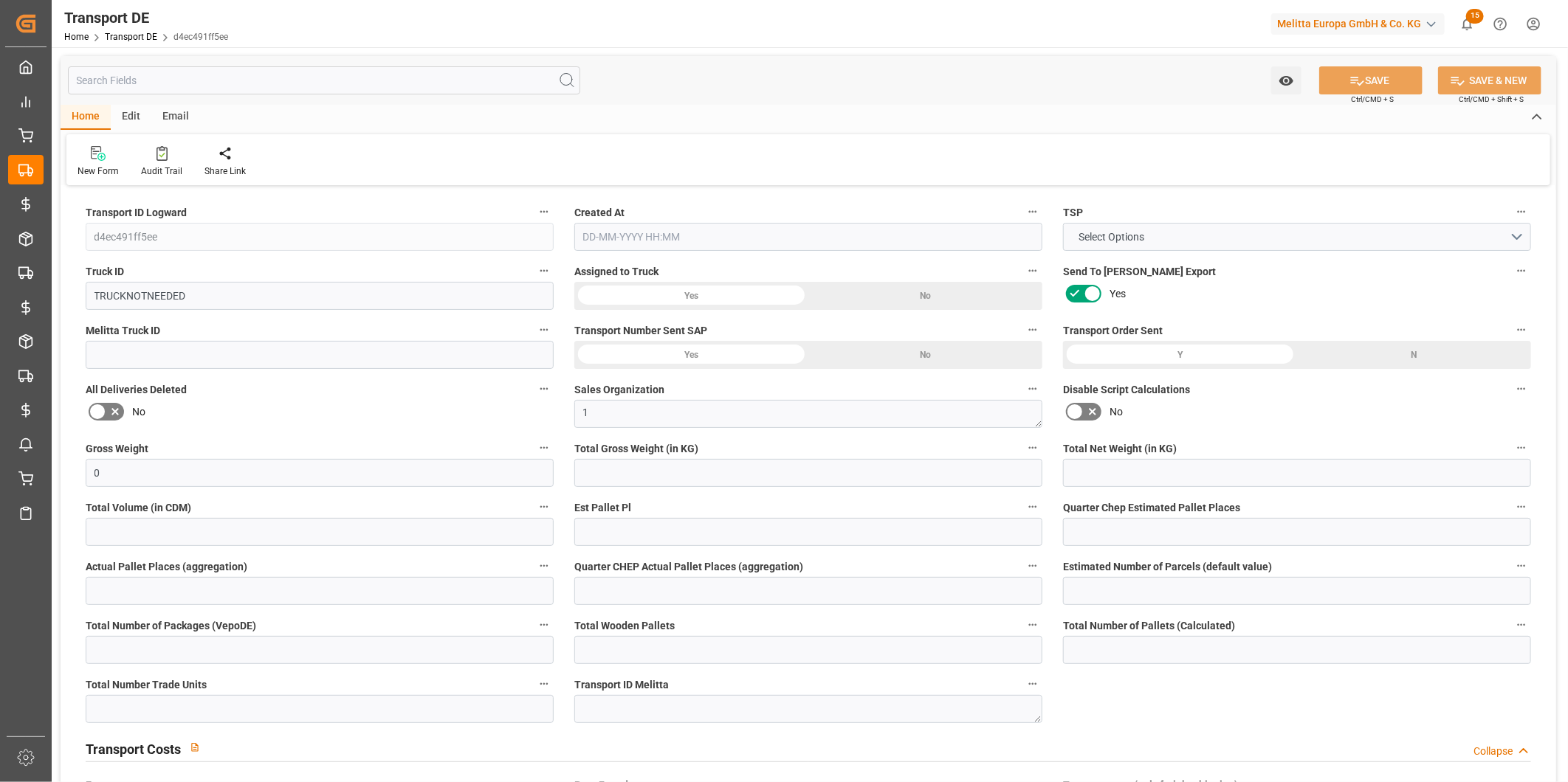
type input "0"
type input "1"
type input "0"
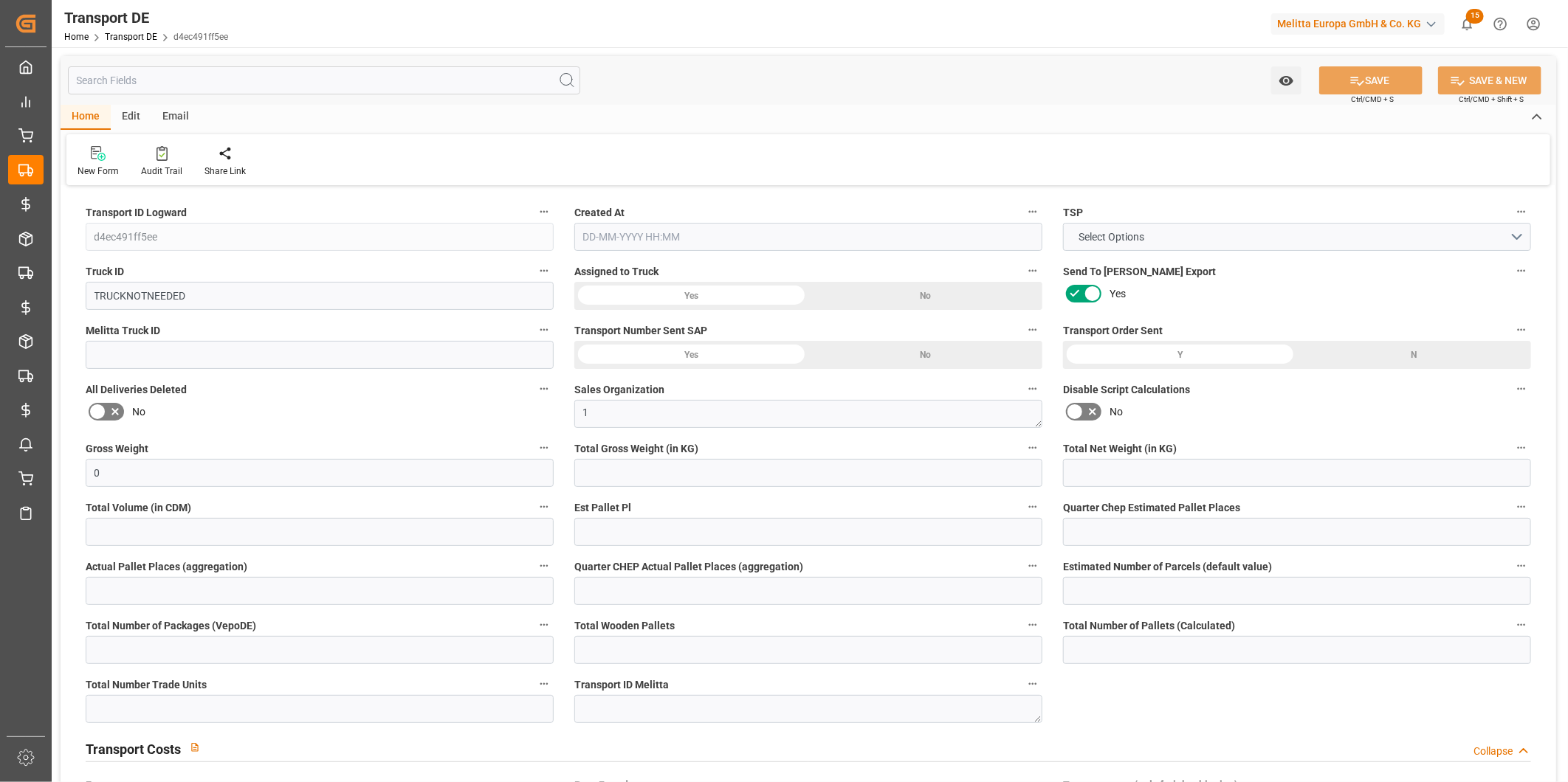
type input "0"
type input "324"
type input "150.02"
type input "[DATE] 07:29"
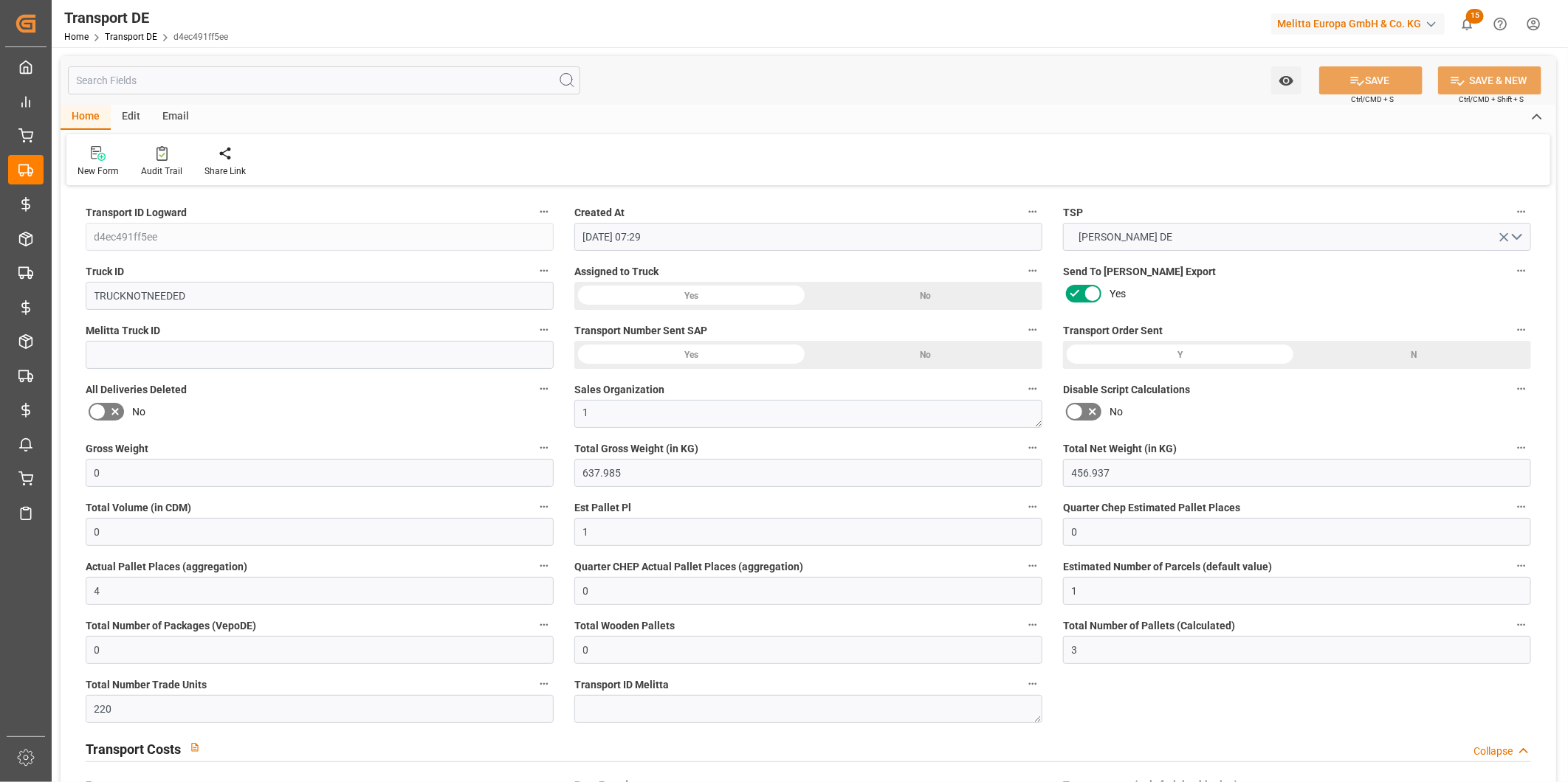
type input "[DATE]"
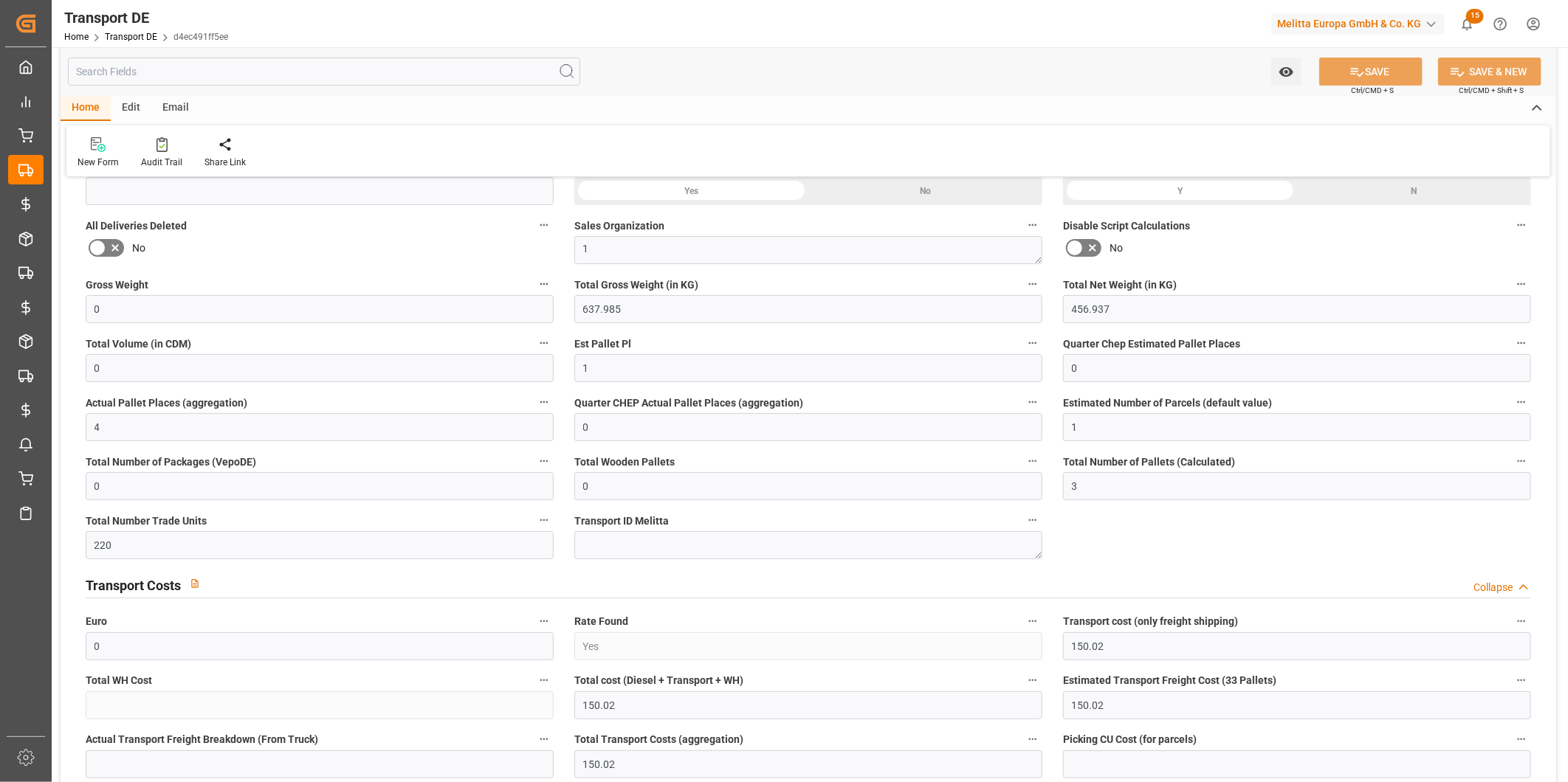
scroll to position [246, 0]
